Goal: Task Accomplishment & Management: Use online tool/utility

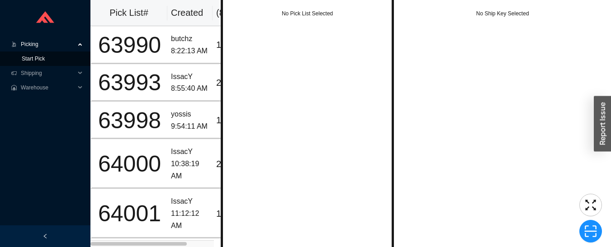
click at [23, 60] on link "Start Pick" at bounding box center [33, 59] width 23 height 6
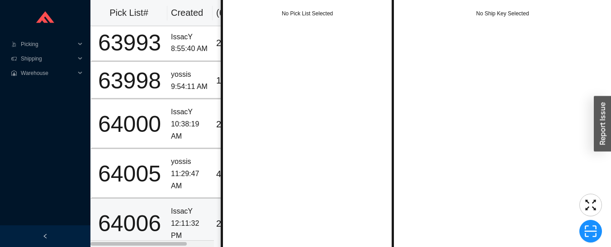
click at [186, 207] on div "IssacY" at bounding box center [190, 212] width 38 height 12
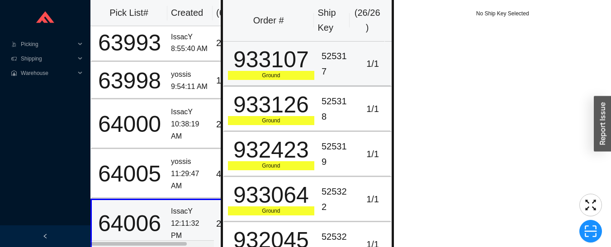
click at [324, 61] on div "525317" at bounding box center [337, 64] width 30 height 30
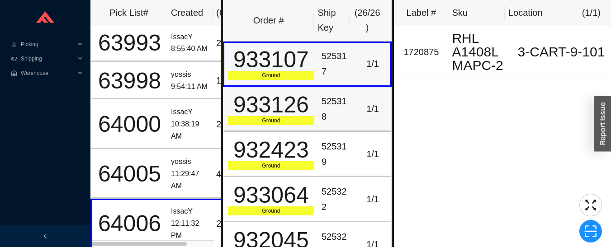
click at [332, 106] on div "525318" at bounding box center [337, 109] width 30 height 30
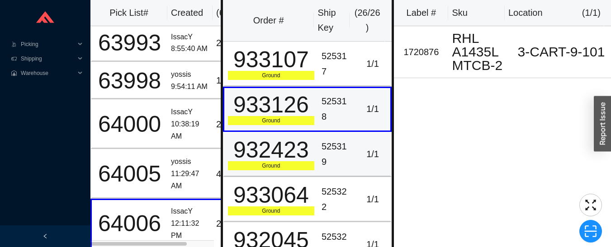
click at [328, 155] on div "525319" at bounding box center [337, 154] width 30 height 30
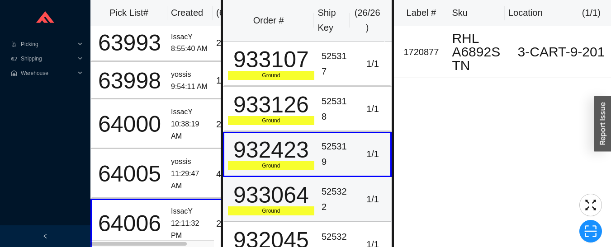
click at [330, 195] on div "525322" at bounding box center [337, 200] width 30 height 30
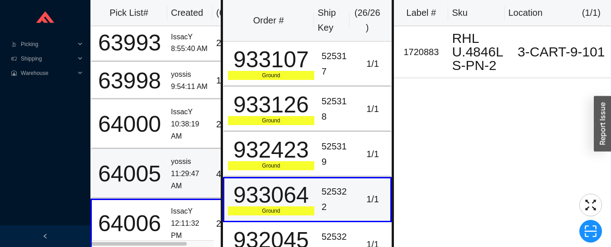
click at [180, 168] on div "11:29:47 AM" at bounding box center [190, 180] width 38 height 24
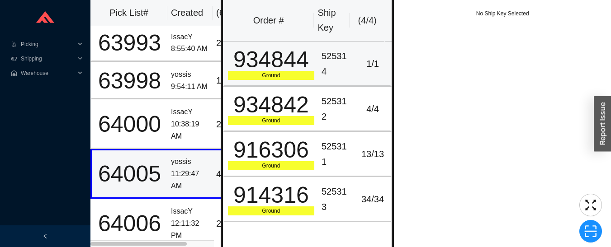
click at [338, 62] on div "525314" at bounding box center [337, 64] width 30 height 30
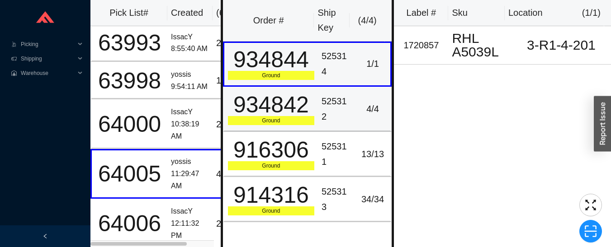
click at [335, 118] on div "525312" at bounding box center [337, 109] width 30 height 30
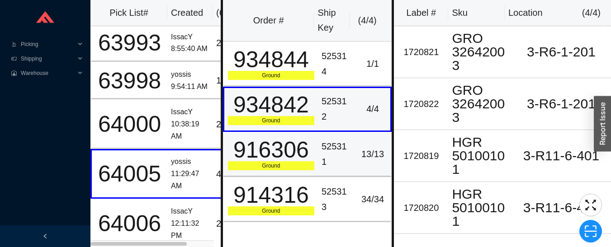
click at [345, 141] on div "525311" at bounding box center [337, 154] width 30 height 30
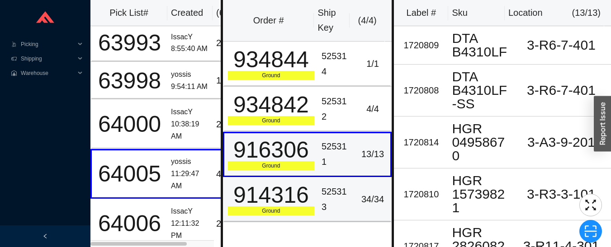
click at [335, 196] on div "525313" at bounding box center [337, 200] width 30 height 30
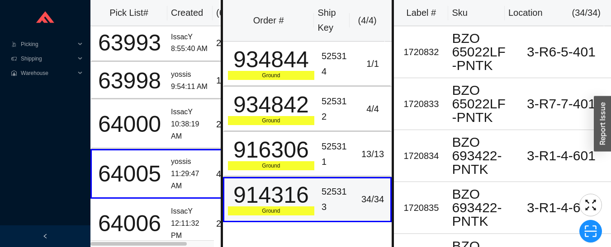
click at [196, 119] on div "10:38:19 AM" at bounding box center [190, 131] width 38 height 24
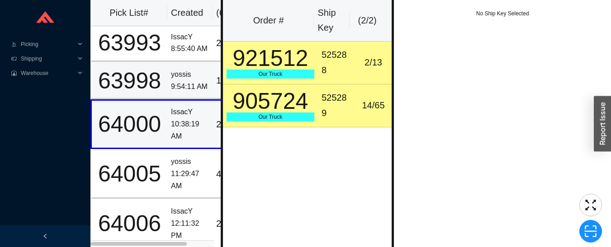
click at [190, 81] on div "9:54:11 AM" at bounding box center [190, 87] width 38 height 12
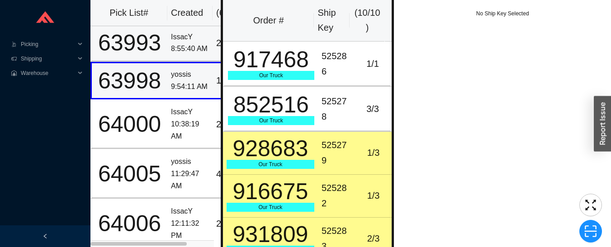
click at [177, 43] on div "8:55:40 AM" at bounding box center [190, 49] width 38 height 12
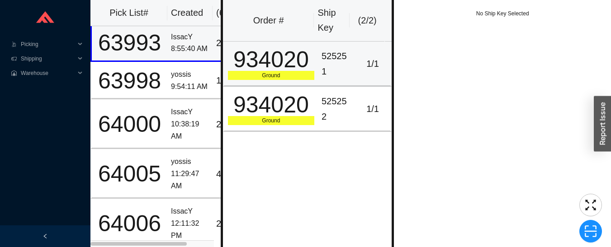
click at [313, 59] on td "934020 Ground" at bounding box center [270, 64] width 95 height 45
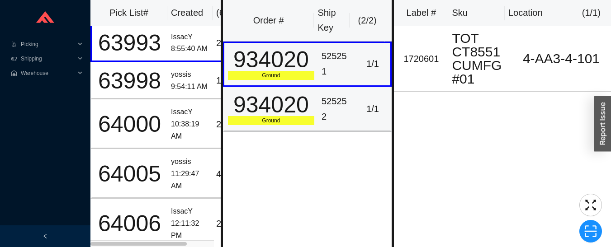
click at [339, 113] on div "525252" at bounding box center [337, 109] width 30 height 30
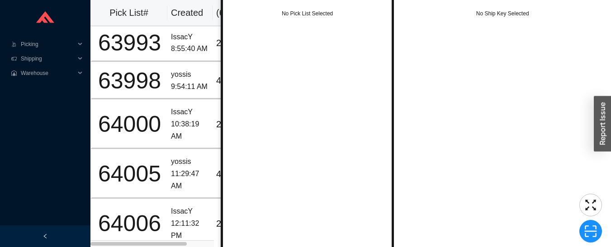
scroll to position [2, 0]
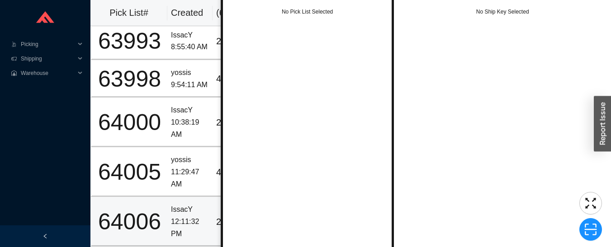
click at [186, 216] on div "12:11:32 PM" at bounding box center [190, 228] width 38 height 24
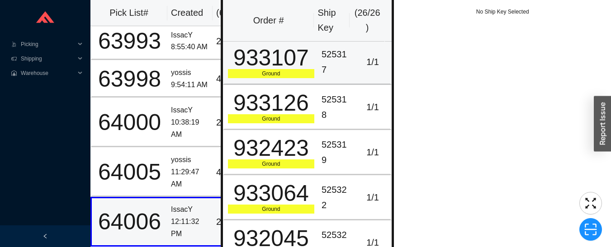
click at [286, 65] on div "933107" at bounding box center [271, 58] width 86 height 23
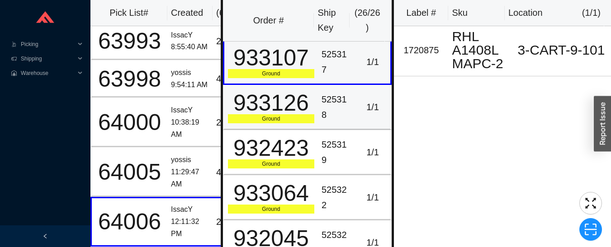
click at [286, 109] on div "933126" at bounding box center [271, 103] width 86 height 23
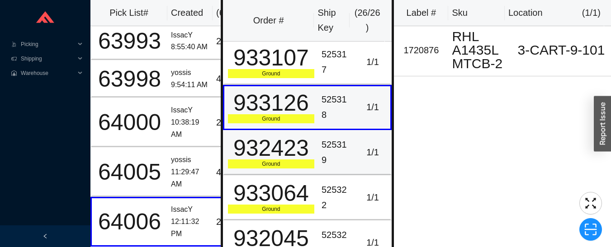
click at [293, 138] on div "932423" at bounding box center [271, 148] width 86 height 23
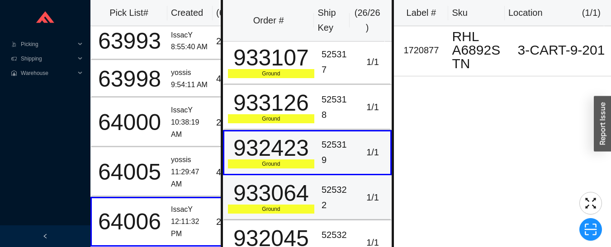
click at [314, 187] on td "933064 Ground" at bounding box center [270, 198] width 95 height 45
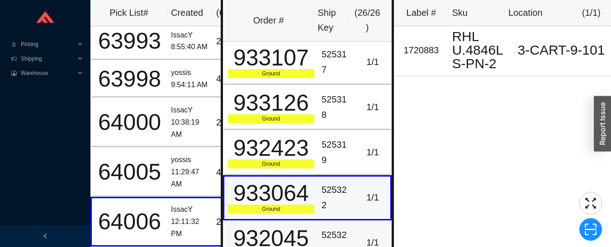
click at [331, 232] on div "525323" at bounding box center [337, 243] width 30 height 30
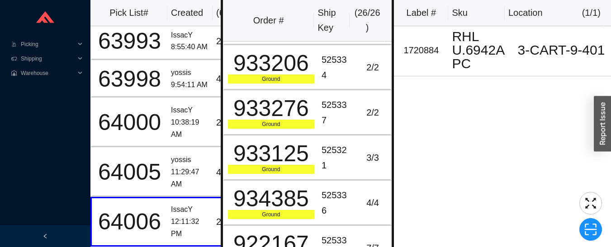
scroll to position [954, 0]
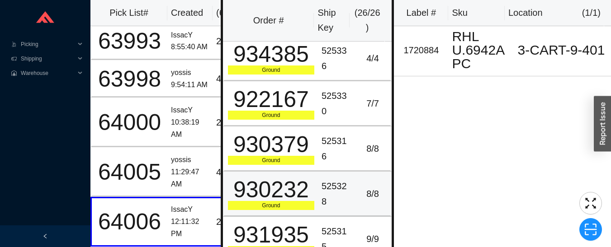
click at [300, 191] on div "930232" at bounding box center [271, 190] width 86 height 23
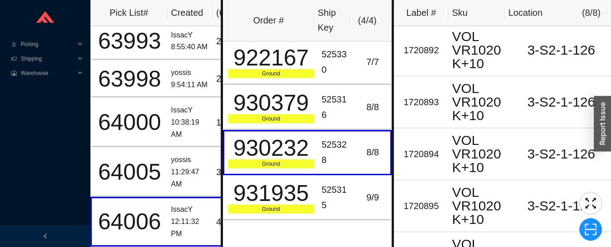
scroll to position [0, 0]
